Goal: Task Accomplishment & Management: Use online tool/utility

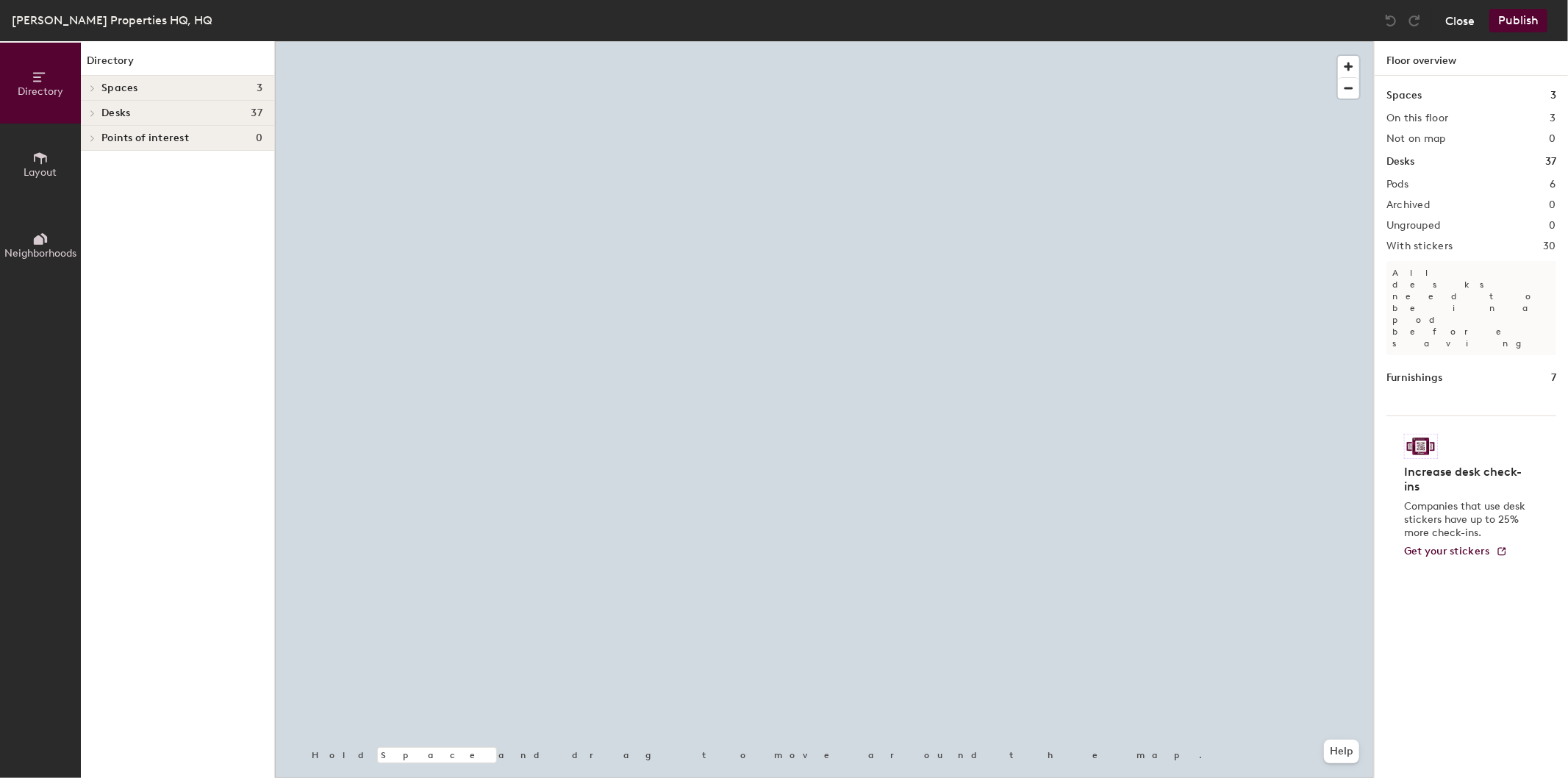
click at [1454, 15] on button "Close" at bounding box center [1460, 20] width 29 height 23
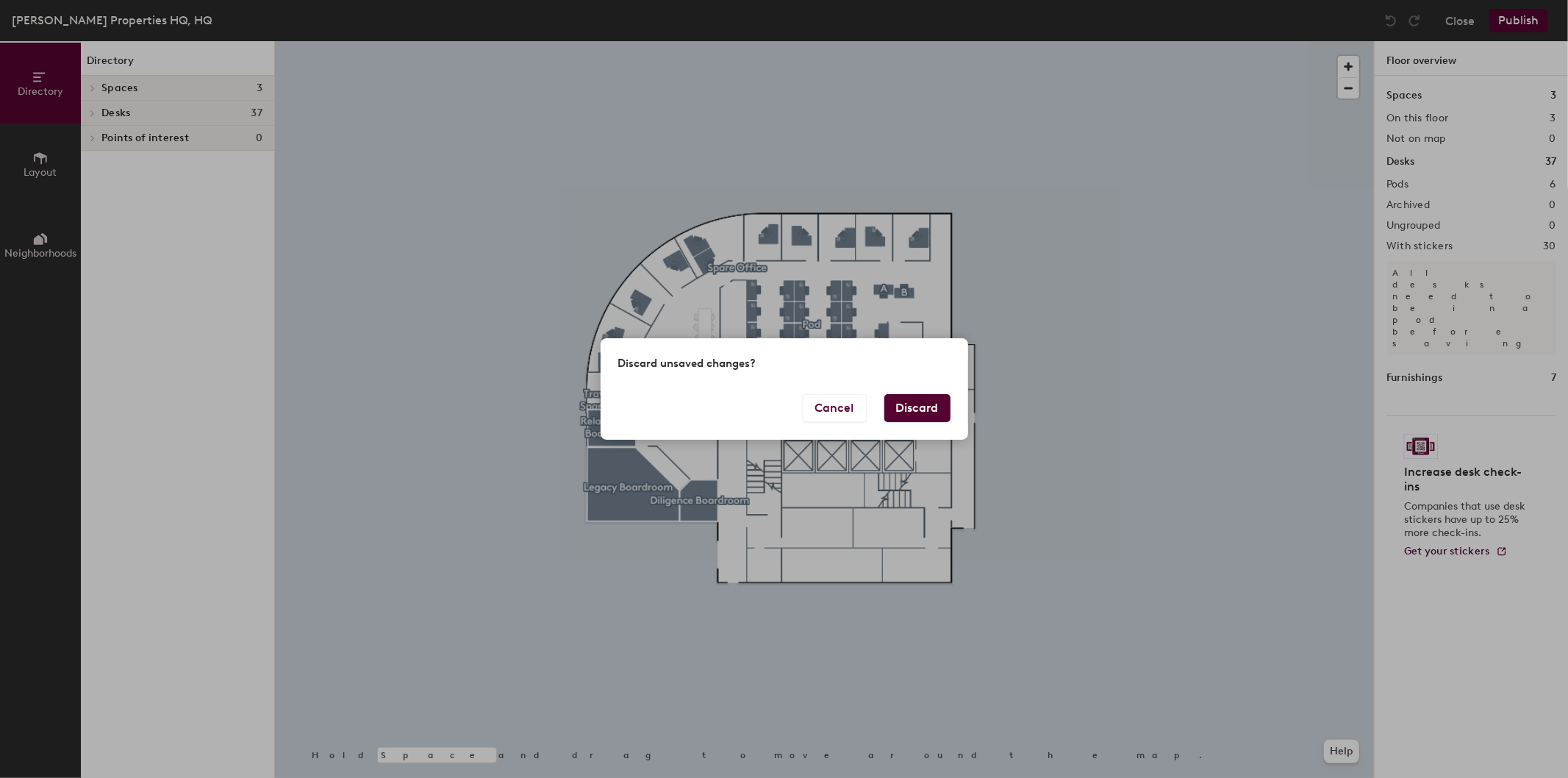
click at [918, 405] on button "Discard" at bounding box center [918, 407] width 66 height 28
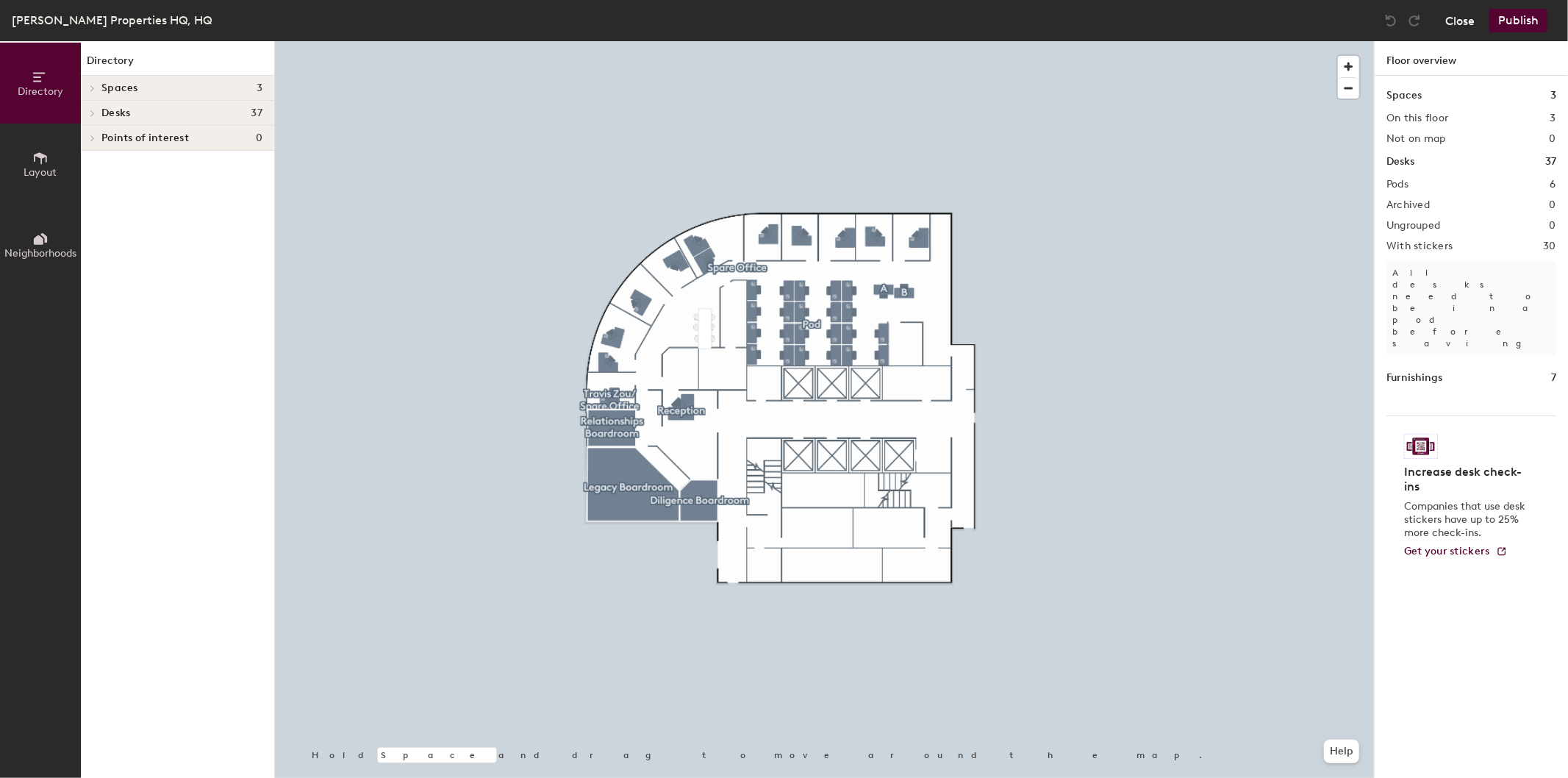
click at [1459, 19] on button "Close" at bounding box center [1460, 20] width 29 height 23
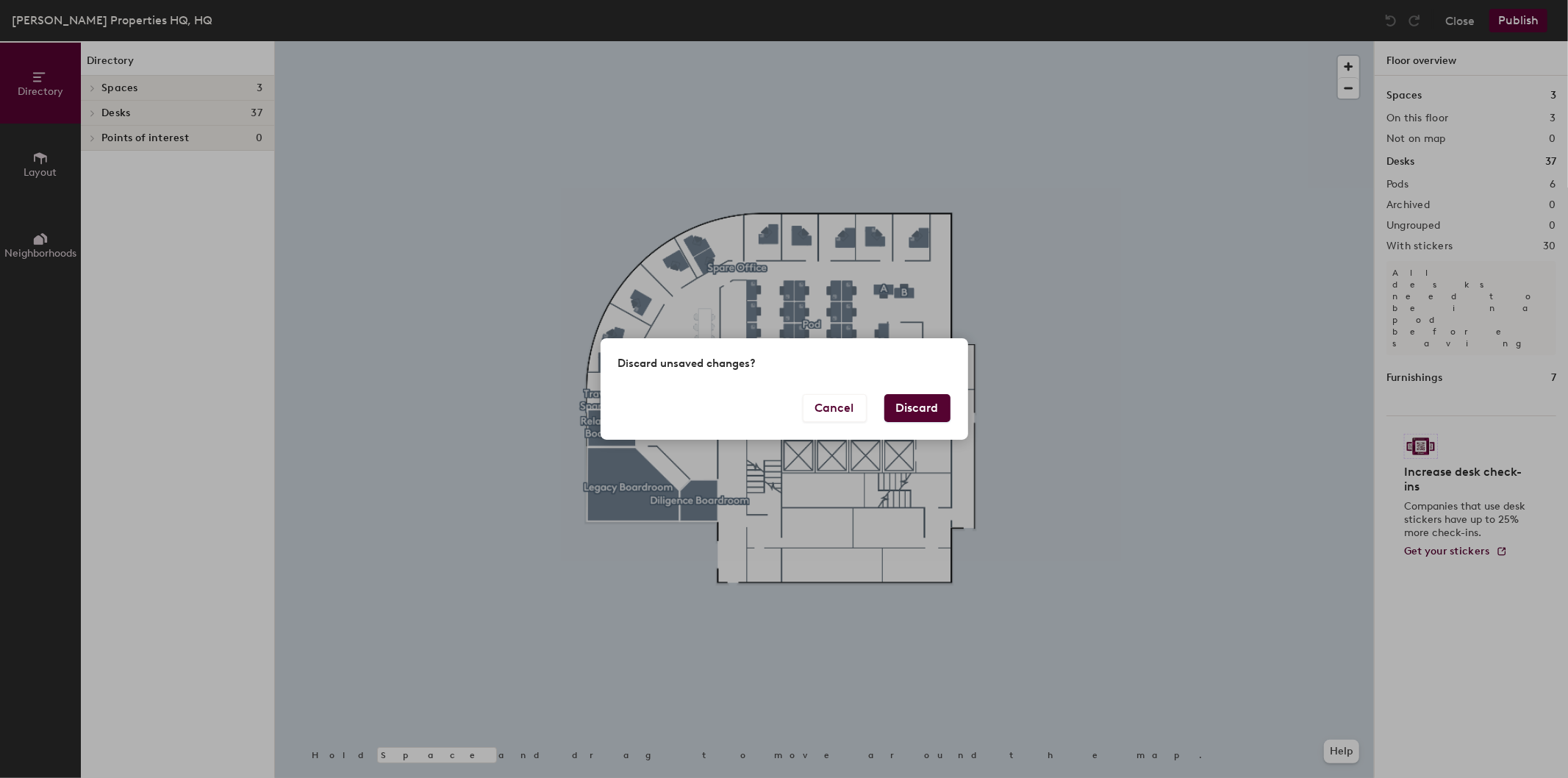
click at [946, 412] on button "Discard" at bounding box center [918, 407] width 66 height 28
